Goal: Task Accomplishment & Management: Manage account settings

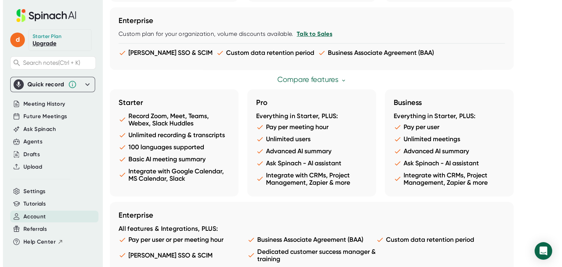
scroll to position [424, 0]
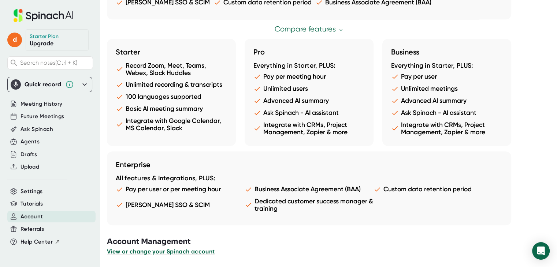
click at [172, 252] on span "View or change your Spinach account" at bounding box center [161, 251] width 108 height 7
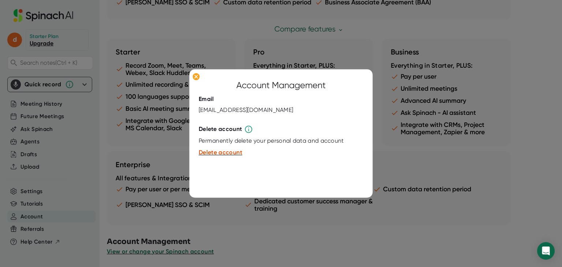
click at [233, 156] on button "Delete account" at bounding box center [221, 152] width 44 height 9
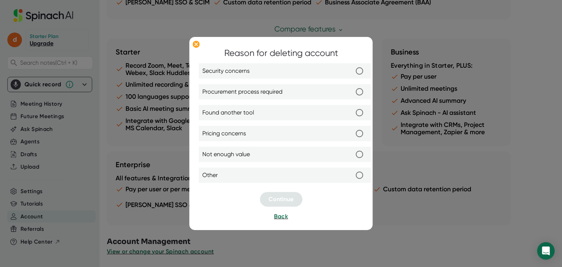
click at [257, 151] on label "Not enough value" at bounding box center [284, 154] width 165 height 15
click at [352, 151] on input "Not enough value" at bounding box center [359, 154] width 15 height 15
radio input "true"
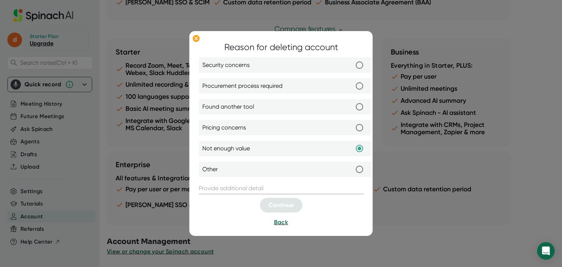
click at [261, 188] on input "text" at bounding box center [281, 189] width 165 height 12
type input "na"
click at [278, 204] on span "Continue" at bounding box center [281, 205] width 25 height 7
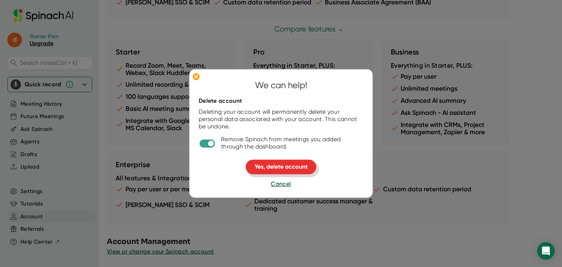
click at [269, 160] on button "Yes, delete account" at bounding box center [281, 167] width 71 height 15
